Goal: Task Accomplishment & Management: Manage account settings

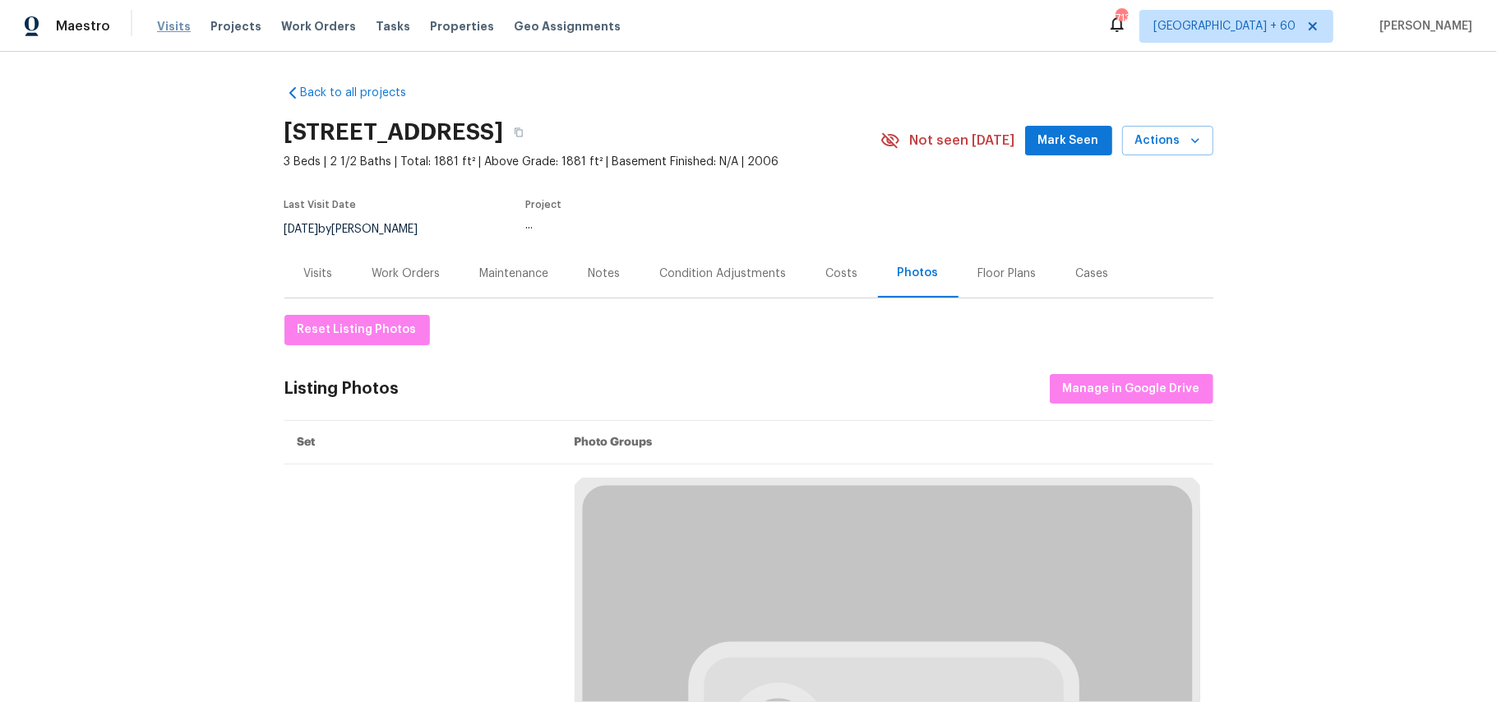
click at [166, 26] on span "Visits" at bounding box center [174, 26] width 34 height 16
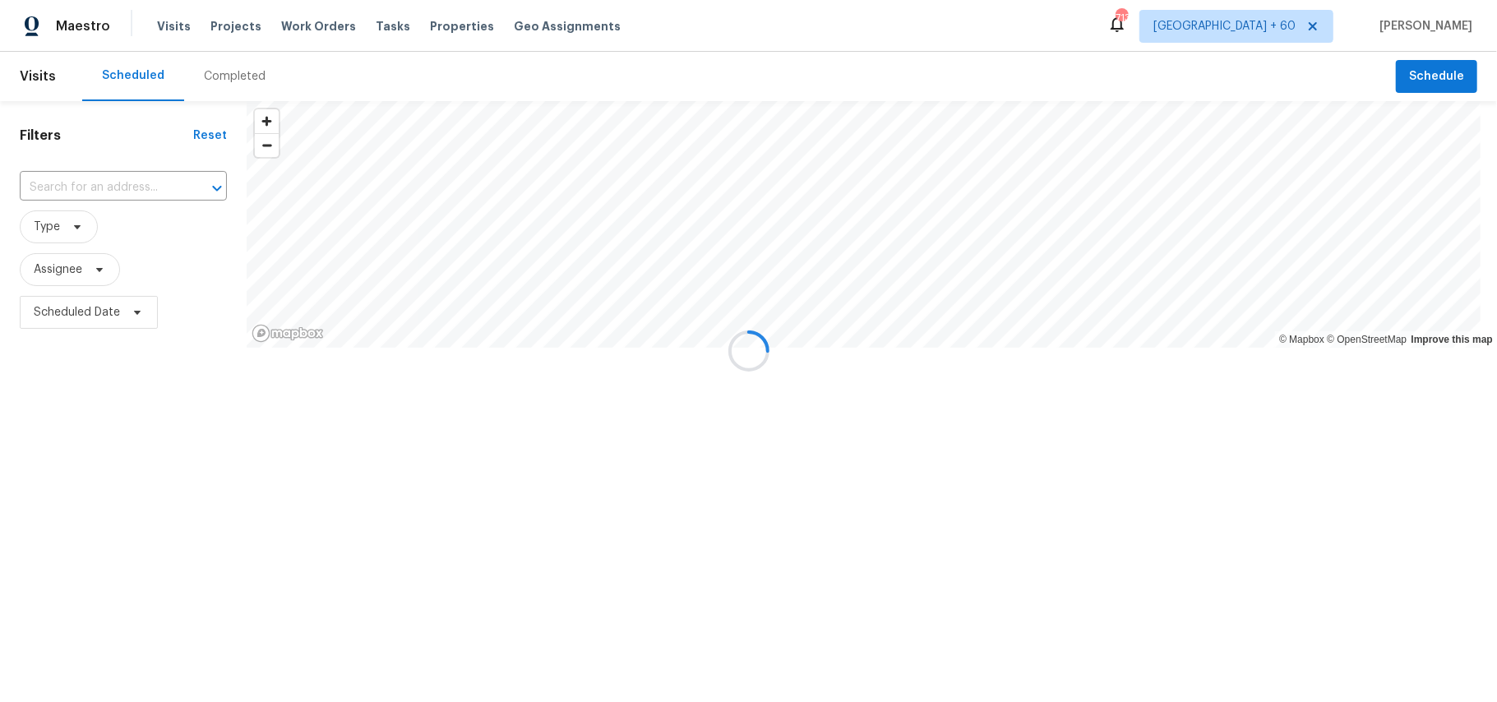
click at [204, 79] on div at bounding box center [748, 351] width 1497 height 702
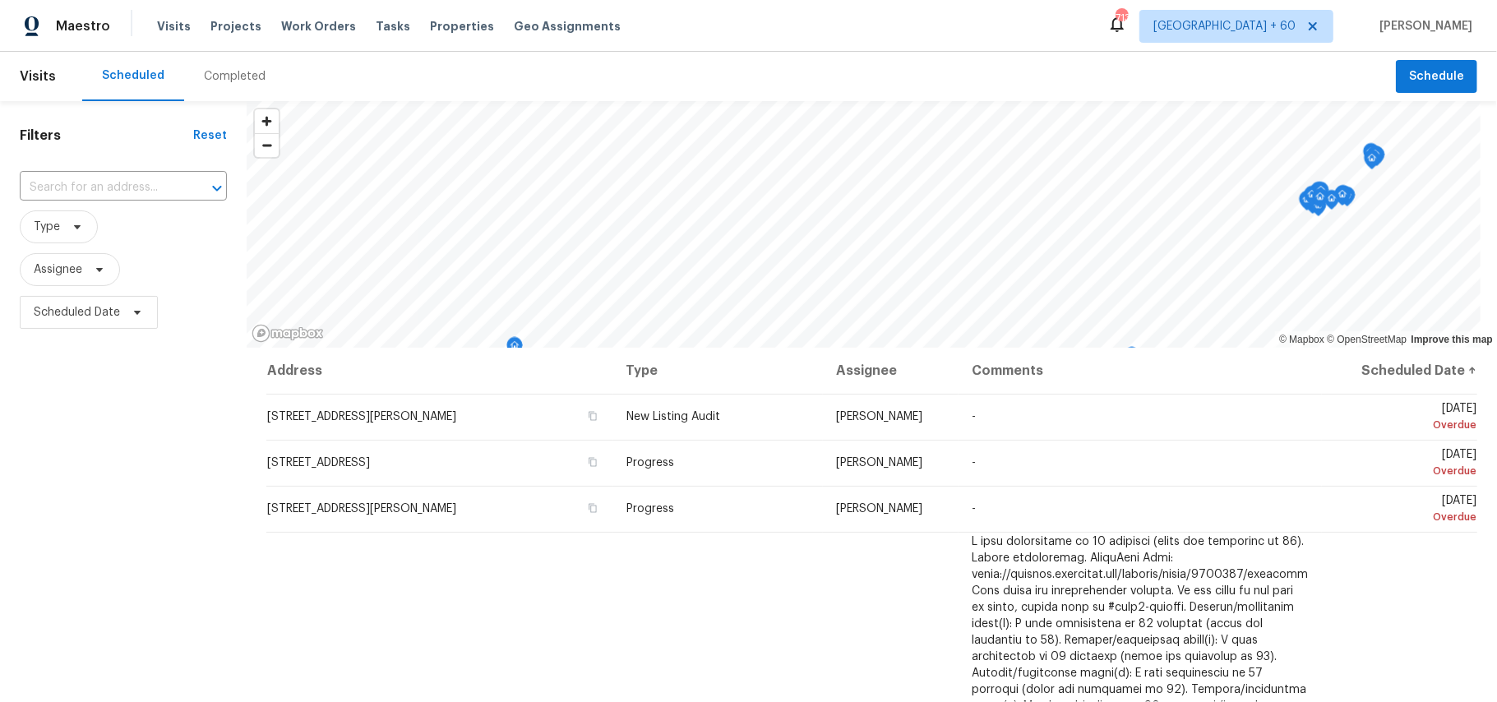
click at [219, 72] on div "Completed" at bounding box center [235, 76] width 62 height 16
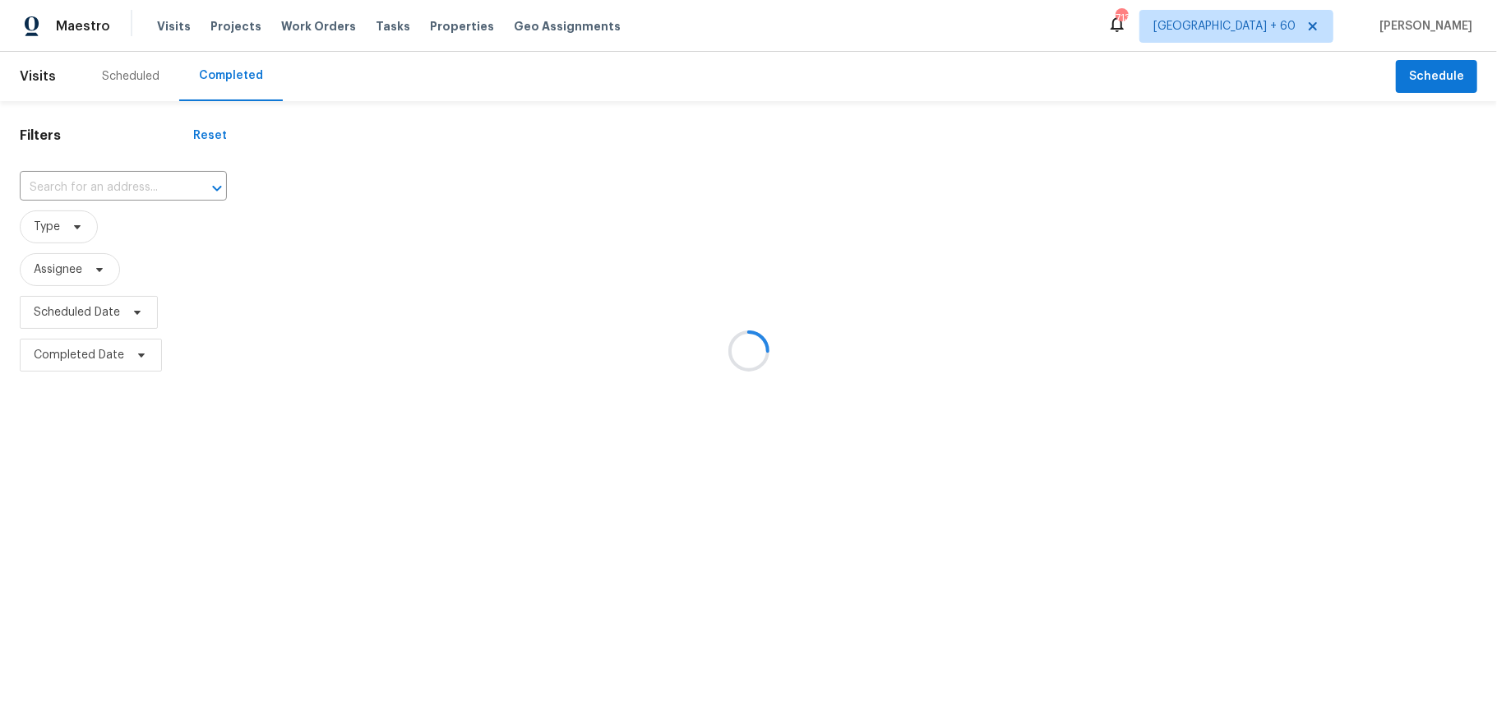
click at [79, 182] on div at bounding box center [748, 351] width 1497 height 702
click at [79, 184] on div at bounding box center [748, 351] width 1497 height 702
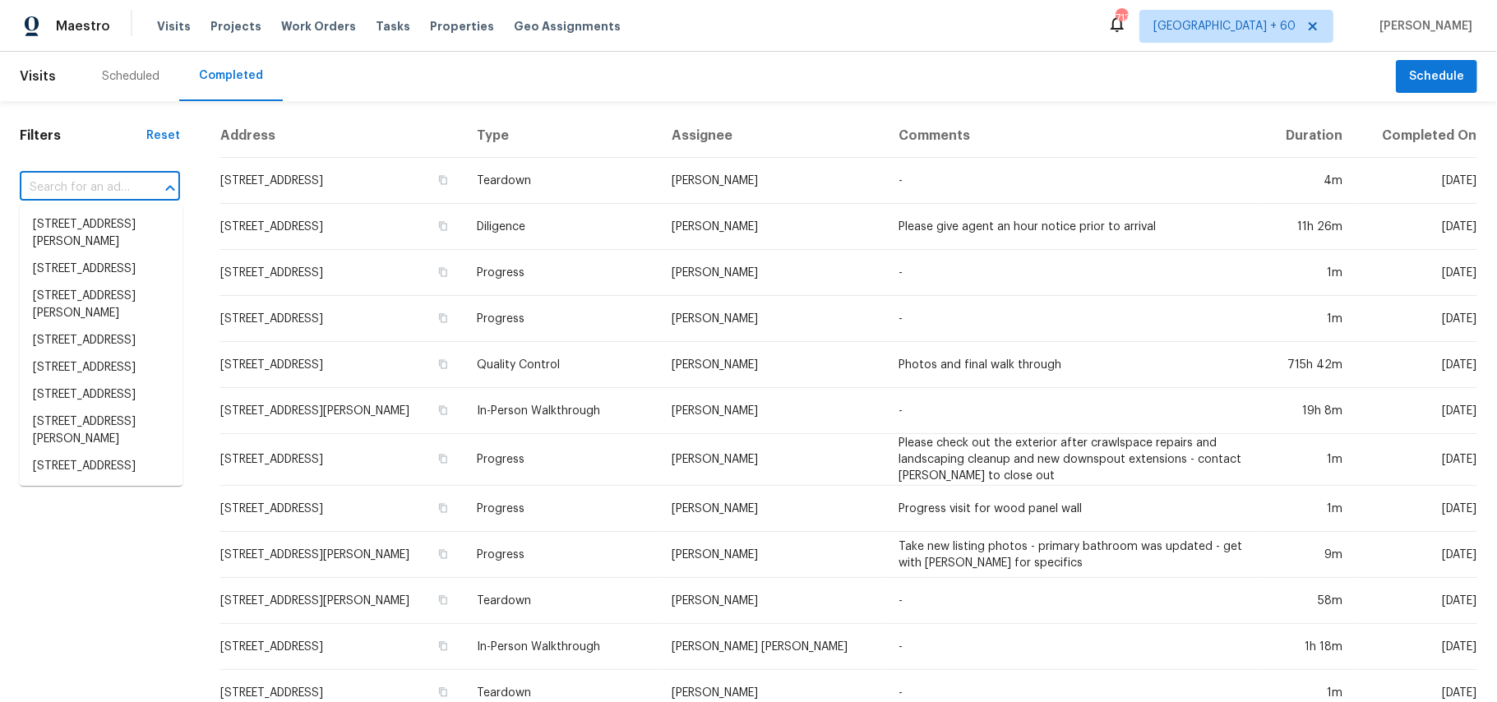
click at [103, 185] on input "text" at bounding box center [77, 187] width 114 height 25
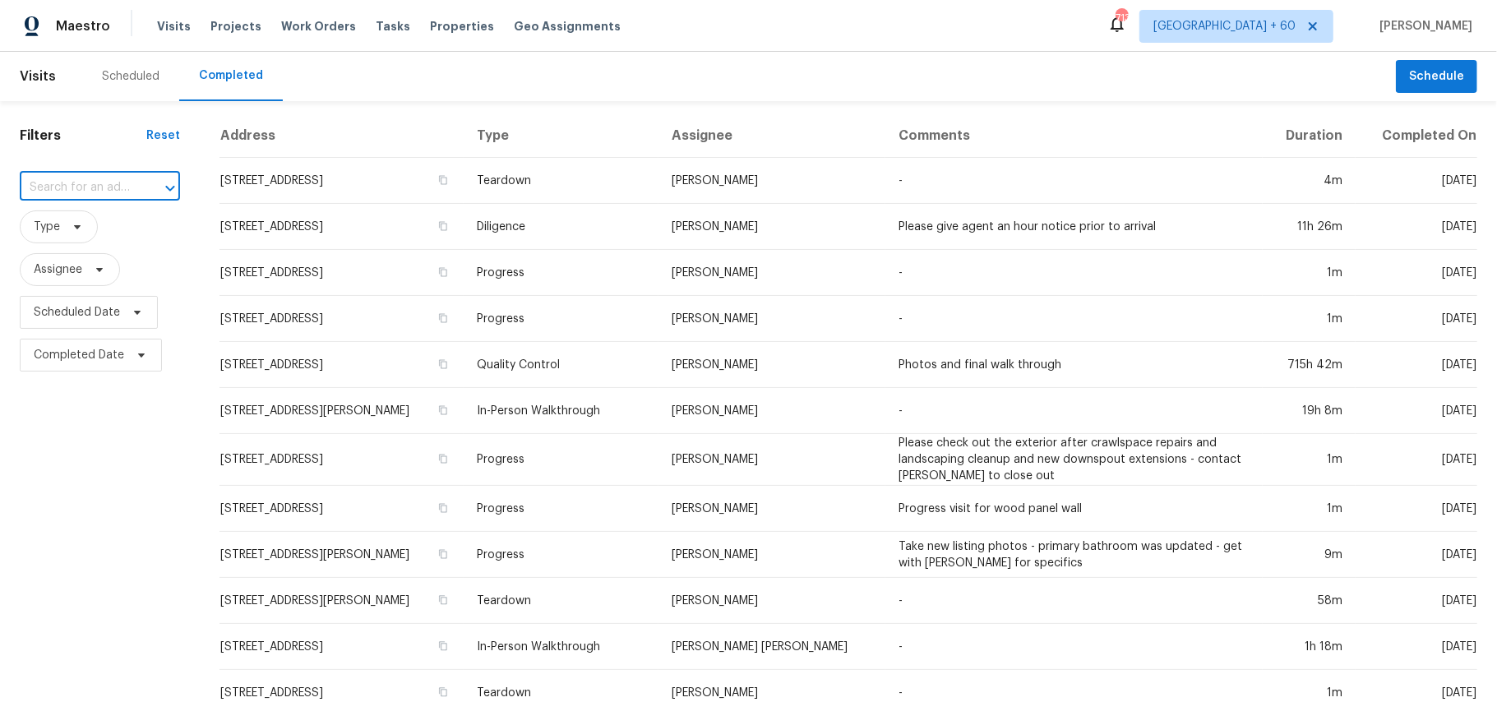
paste input "[STREET_ADDRESS][PERSON_NAME]"
type input "[STREET_ADDRESS][PERSON_NAME]"
click at [123, 238] on li "[STREET_ADDRESS][PERSON_NAME]" at bounding box center [101, 233] width 163 height 44
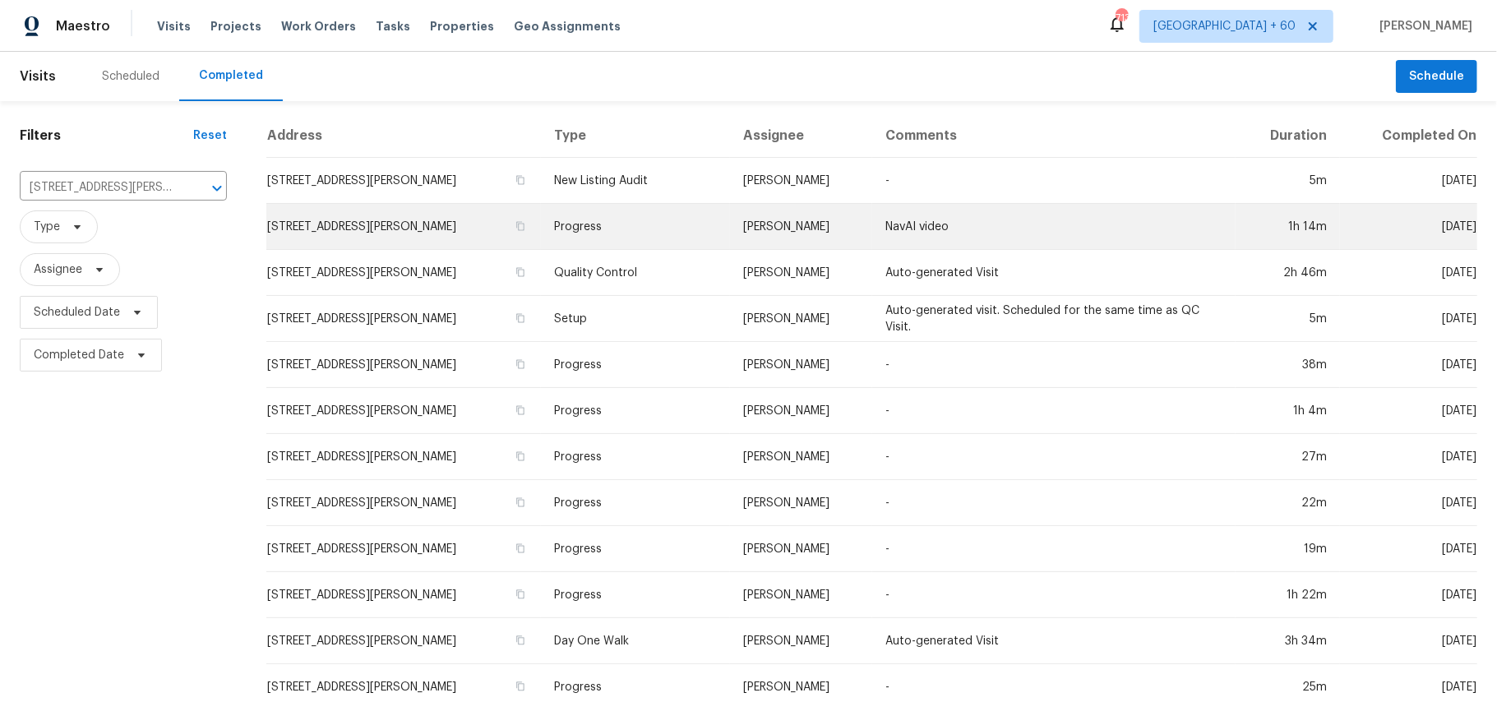
click at [623, 215] on td "Progress" at bounding box center [635, 227] width 189 height 46
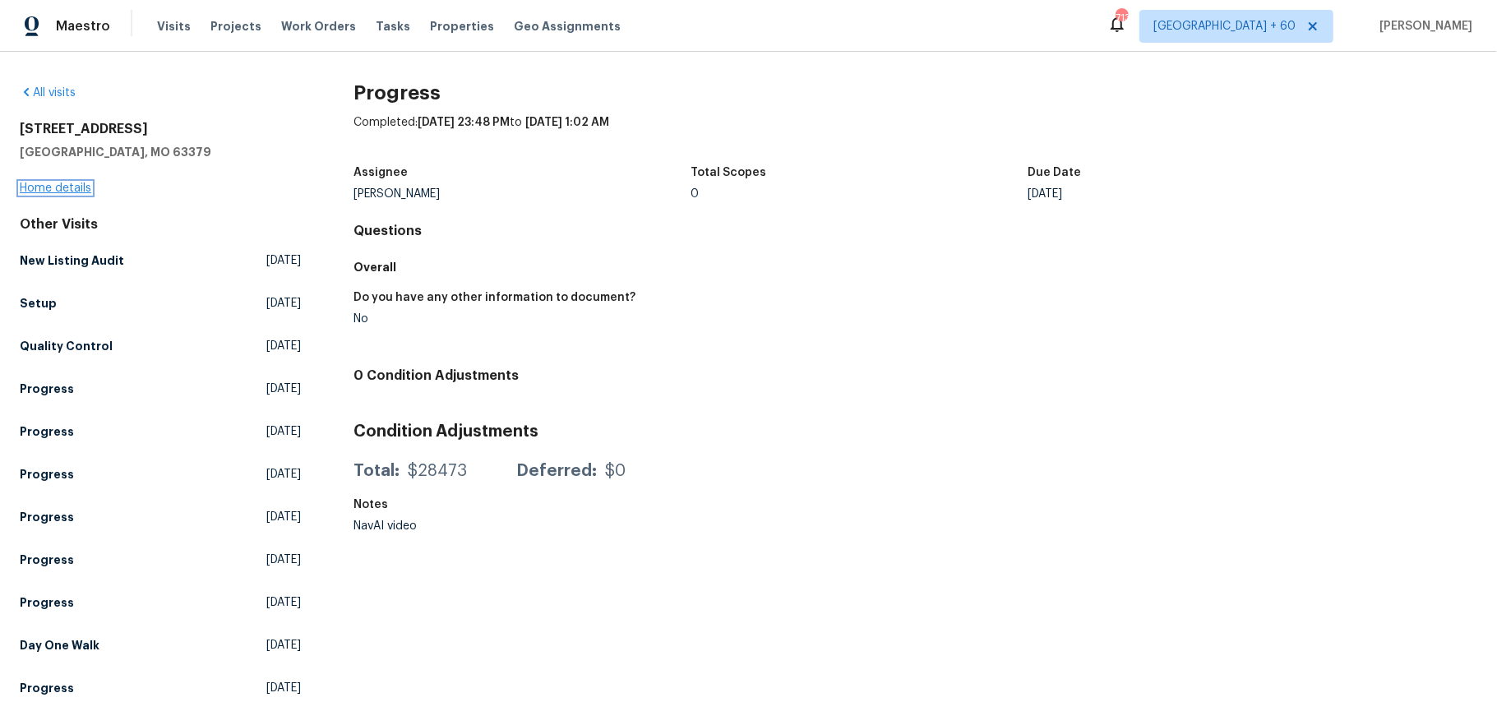
click at [67, 186] on link "Home details" at bounding box center [56, 188] width 72 height 12
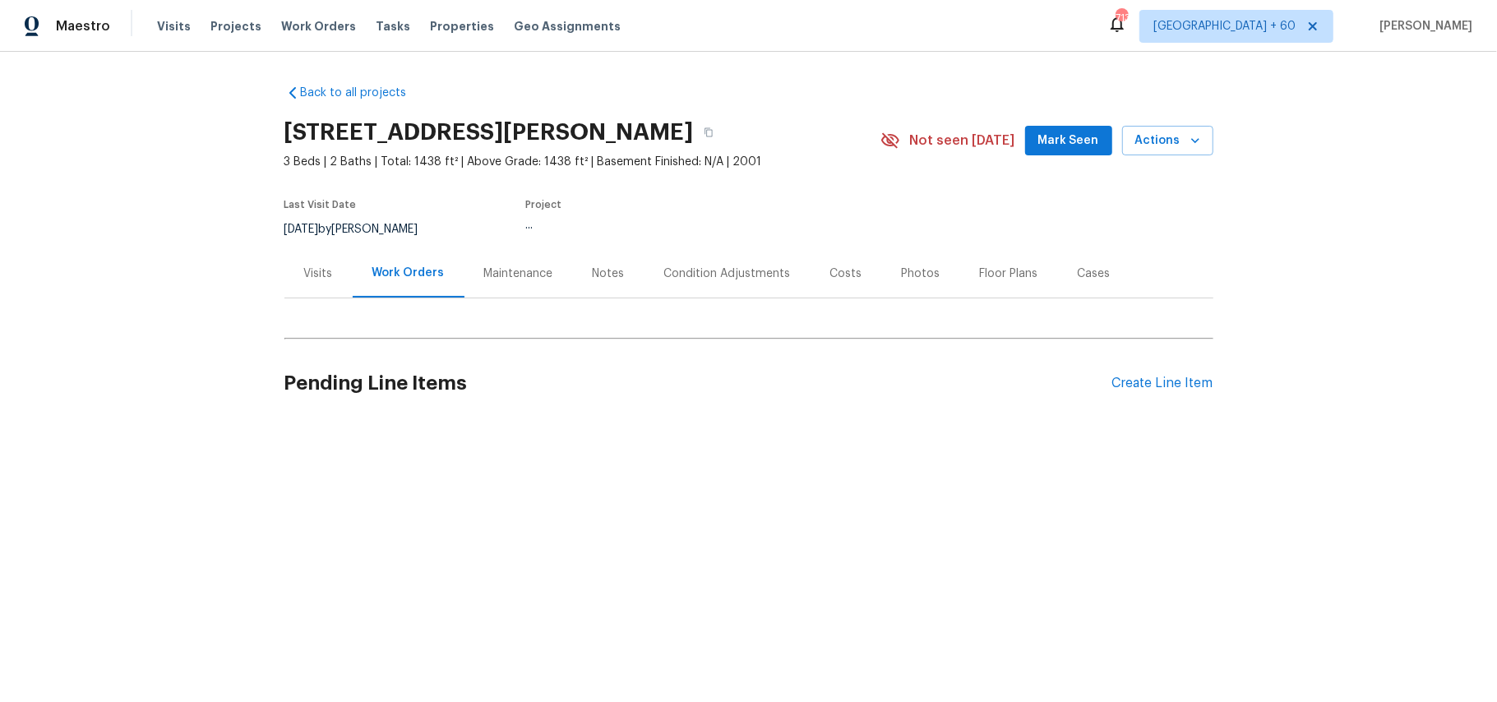
click at [898, 264] on div "Photos" at bounding box center [921, 273] width 78 height 48
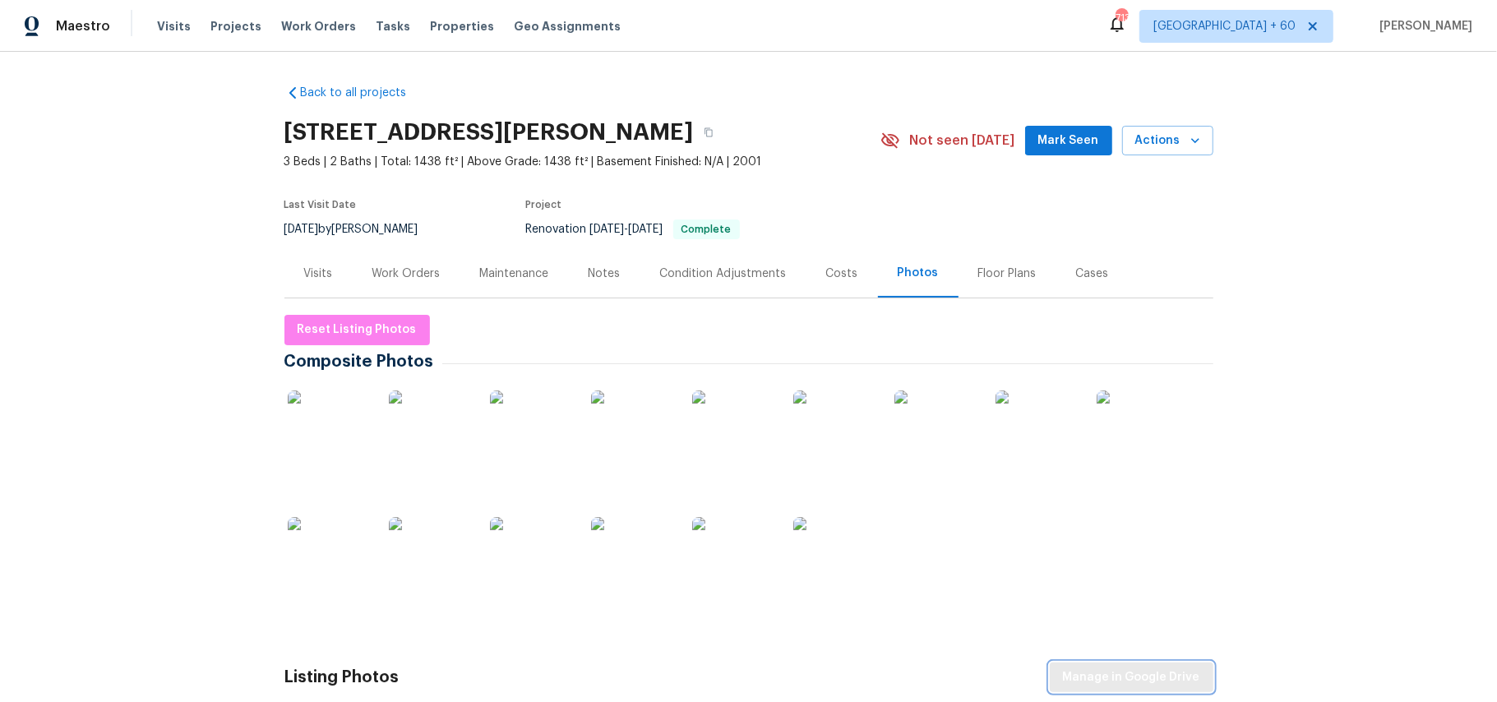
click at [1172, 672] on span "Manage in Google Drive" at bounding box center [1131, 677] width 137 height 21
